Goal: Task Accomplishment & Management: Complete application form

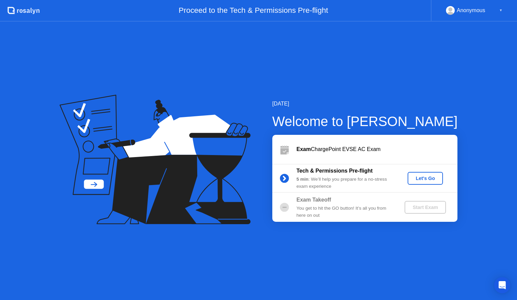
click at [421, 179] on div "Let's Go" at bounding box center [426, 178] width 30 height 5
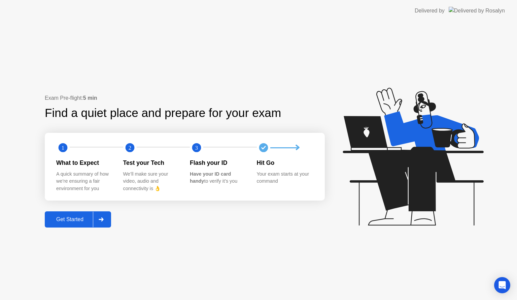
click at [66, 221] on div "Get Started" at bounding box center [70, 219] width 46 height 6
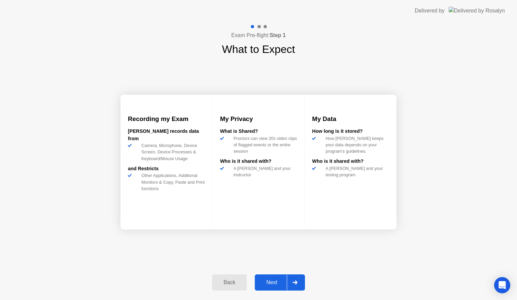
click at [273, 283] on div "Next" at bounding box center [272, 282] width 30 height 6
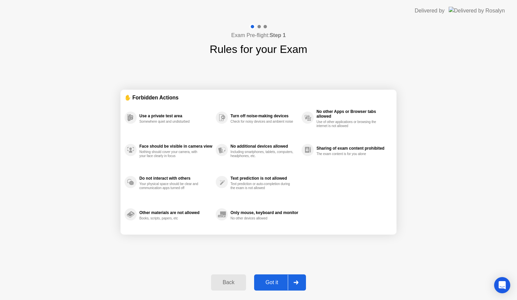
click at [408, 249] on div "Exam Pre-flight: Step 1 Rules for your Exam ✋ Forbidden Actions Use a private t…" at bounding box center [258, 161] width 517 height 278
click at [429, 166] on div "Exam Pre-flight: Step 1 Rules for your Exam ✋ Forbidden Actions Use a private t…" at bounding box center [258, 161] width 517 height 278
click at [281, 288] on button "Got it" at bounding box center [280, 282] width 52 height 16
select select "**********"
select select "*******"
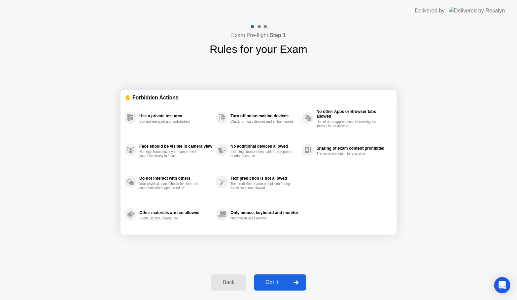
select select "*******"
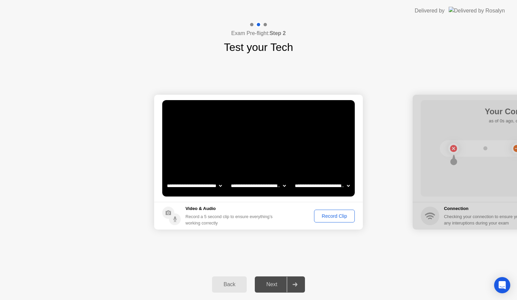
click at [332, 220] on button "Record Clip" at bounding box center [334, 216] width 41 height 13
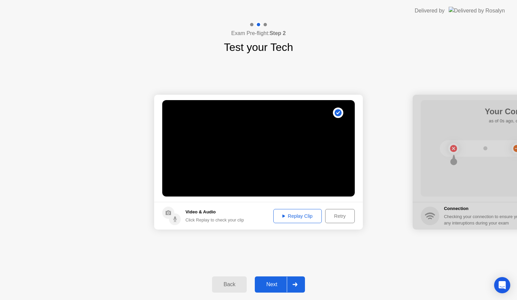
click at [285, 216] on div "Replay Clip" at bounding box center [298, 215] width 44 height 5
click at [334, 216] on div "Retry" at bounding box center [340, 215] width 25 height 5
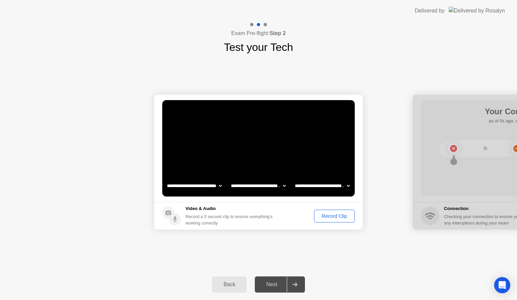
click at [326, 219] on div "Record Clip" at bounding box center [335, 215] width 36 height 5
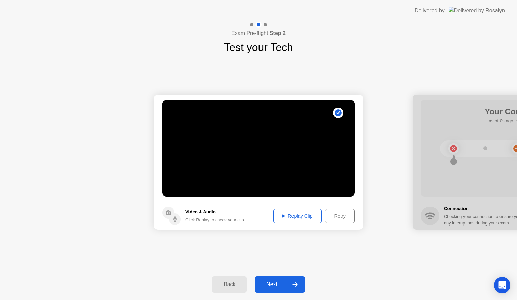
click at [275, 286] on div "Next" at bounding box center [272, 284] width 30 height 6
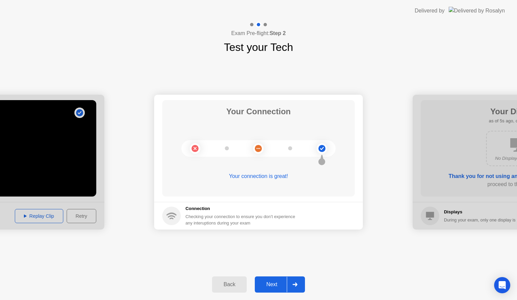
click at [277, 284] on div "Next" at bounding box center [272, 284] width 30 height 6
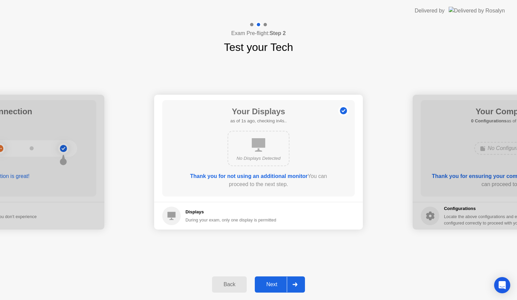
click at [277, 284] on div "Next" at bounding box center [272, 284] width 30 height 6
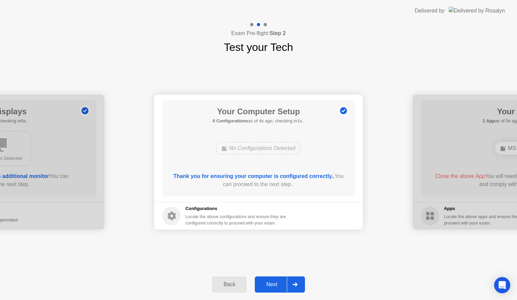
click at [277, 284] on div "Next" at bounding box center [272, 284] width 30 height 6
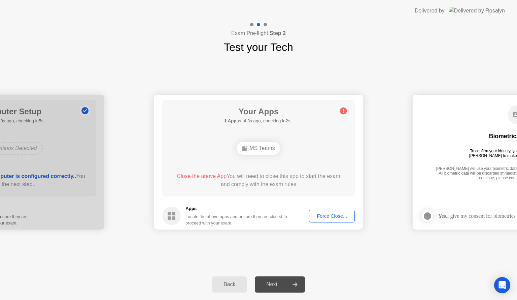
click at [256, 147] on div "MS Teams" at bounding box center [258, 148] width 43 height 13
click at [262, 152] on div "MS Teams" at bounding box center [258, 148] width 43 height 13
click at [341, 110] on circle at bounding box center [343, 110] width 7 height 7
click at [250, 154] on div "MS Teams" at bounding box center [258, 148] width 43 height 13
click at [336, 216] on div "Force Close..." at bounding box center [332, 215] width 41 height 5
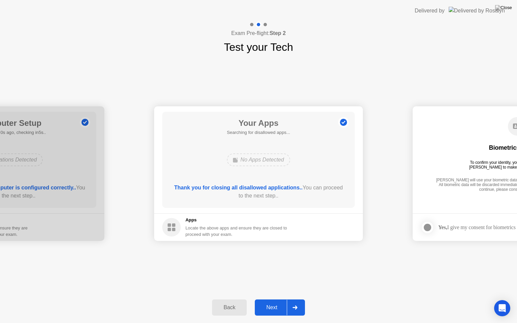
click at [276, 299] on div "Next" at bounding box center [272, 308] width 30 height 6
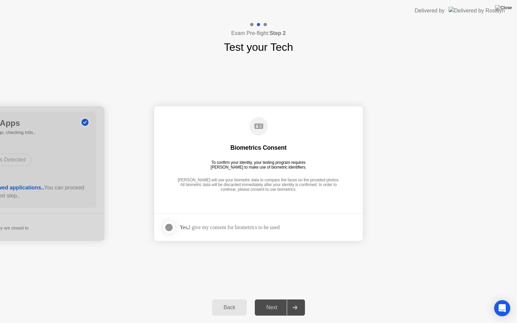
click at [268, 299] on div "Next" at bounding box center [272, 308] width 30 height 6
click at [167, 226] on div at bounding box center [169, 228] width 8 height 8
click at [274, 299] on div "Next" at bounding box center [272, 308] width 30 height 6
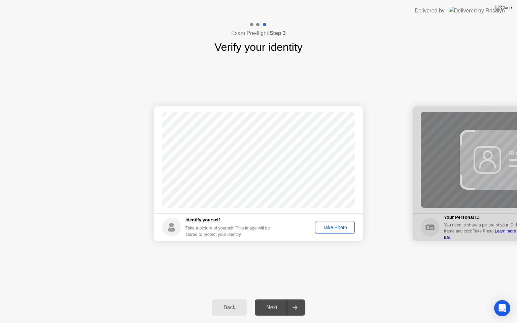
click at [333, 227] on div "Take Photo" at bounding box center [335, 227] width 35 height 5
click at [273, 299] on div "Next" at bounding box center [272, 308] width 30 height 6
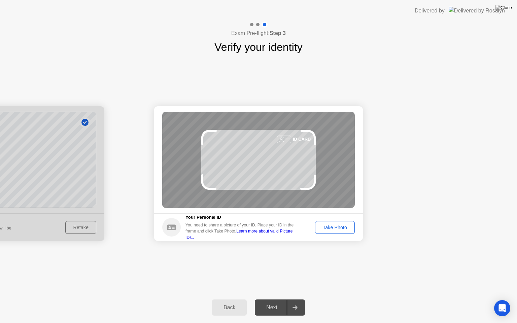
click at [337, 229] on div "Take Photo" at bounding box center [335, 227] width 35 height 5
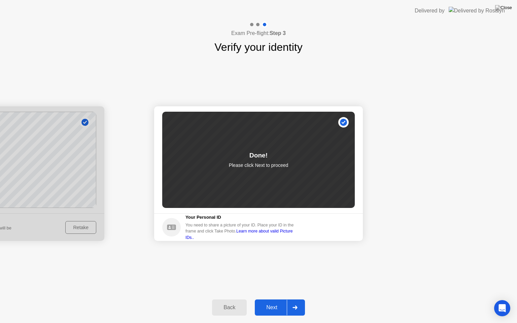
click at [277, 299] on div "Next" at bounding box center [272, 308] width 30 height 6
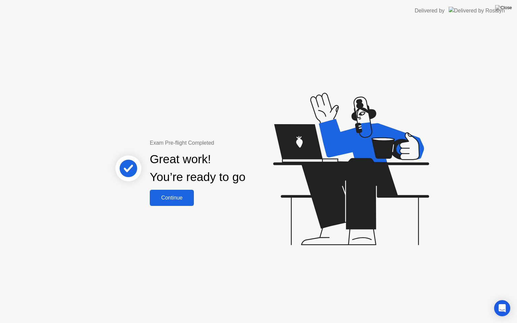
click at [173, 200] on div "Continue" at bounding box center [172, 198] width 40 height 6
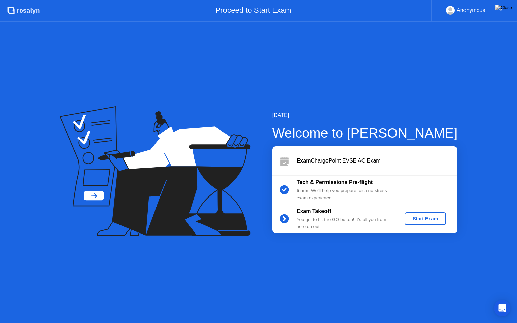
click at [430, 220] on div "Start Exam" at bounding box center [426, 218] width 36 height 5
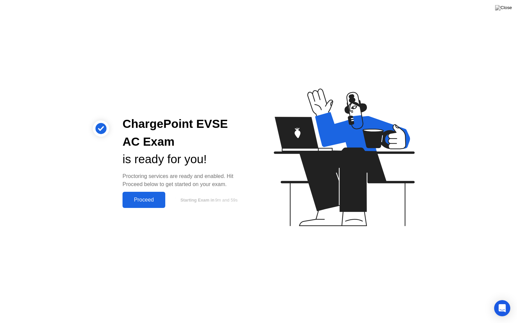
click at [137, 198] on div "Proceed" at bounding box center [144, 200] width 39 height 6
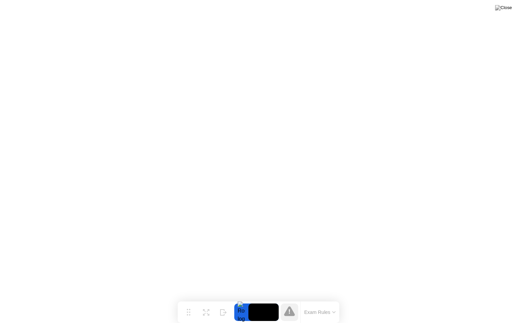
click at [318, 299] on button "Exam Rules" at bounding box center [321, 313] width 36 height 6
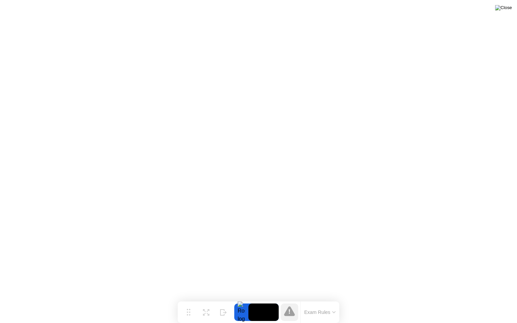
click at [506, 9] on img at bounding box center [504, 7] width 17 height 5
